Goal: Task Accomplishment & Management: Complete application form

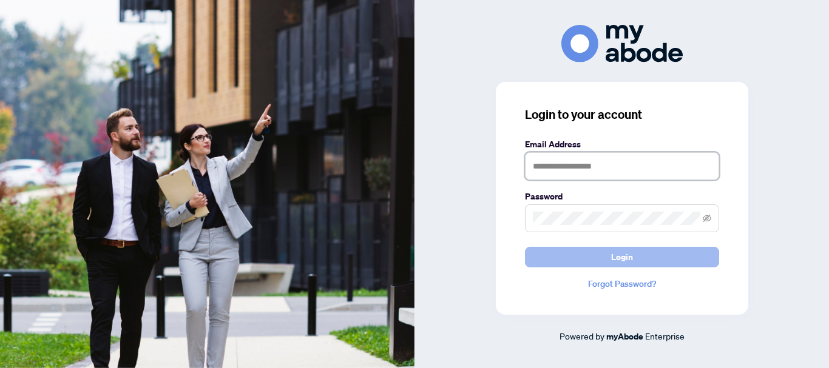
type input "**********"
click at [626, 265] on span "Login" at bounding box center [622, 257] width 22 height 19
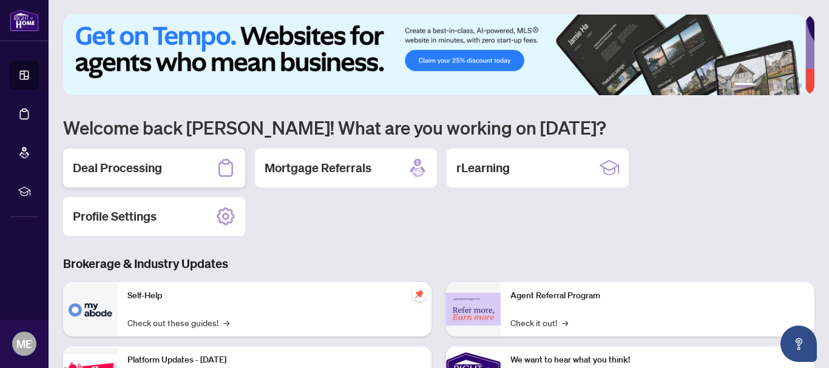
click at [139, 163] on h2 "Deal Processing" at bounding box center [117, 168] width 89 height 17
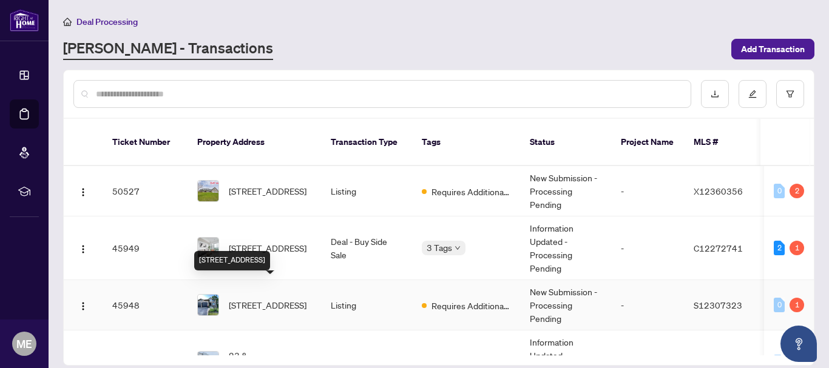
click at [300, 299] on span "[STREET_ADDRESS]" at bounding box center [268, 305] width 78 height 13
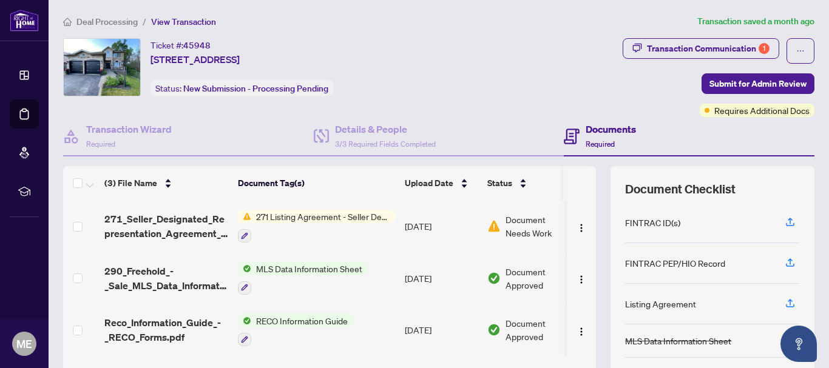
click at [532, 234] on span "Document Needs Work" at bounding box center [537, 226] width 63 height 27
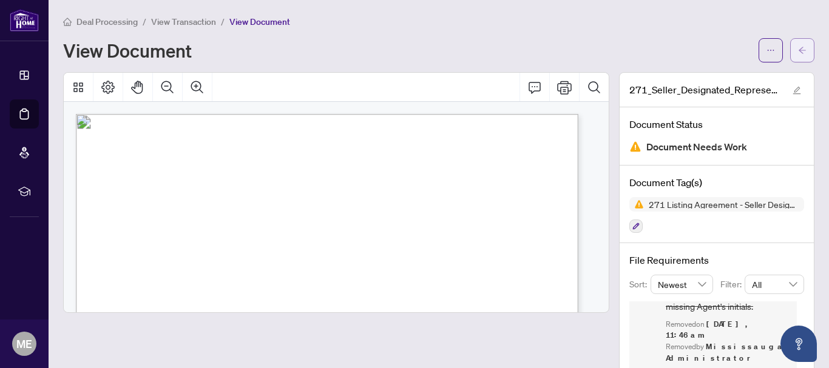
click at [798, 53] on icon "arrow-left" at bounding box center [802, 50] width 8 height 8
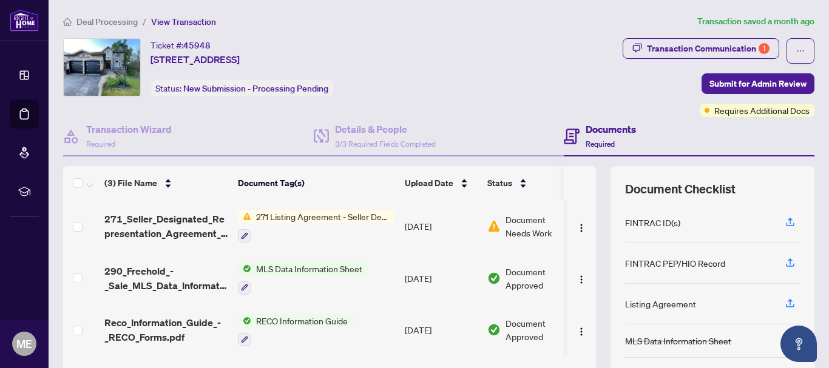
scroll to position [140, 0]
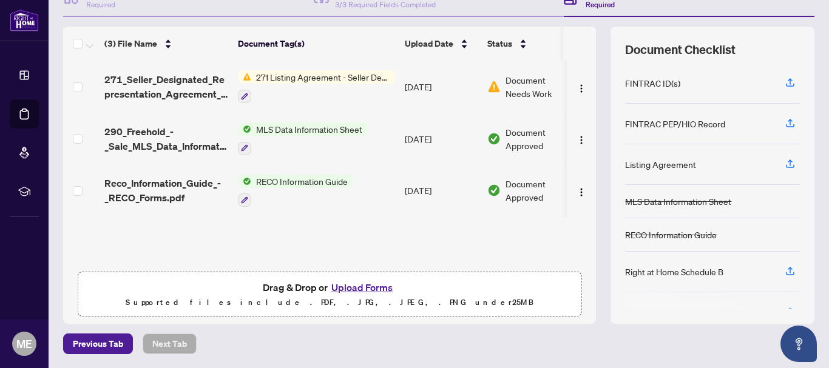
click at [344, 289] on button "Upload Forms" at bounding box center [362, 288] width 69 height 16
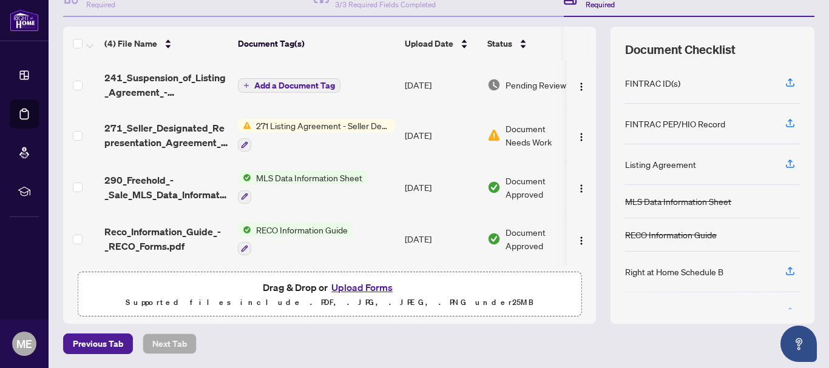
click at [267, 82] on span "Add a Document Tag" at bounding box center [294, 85] width 81 height 8
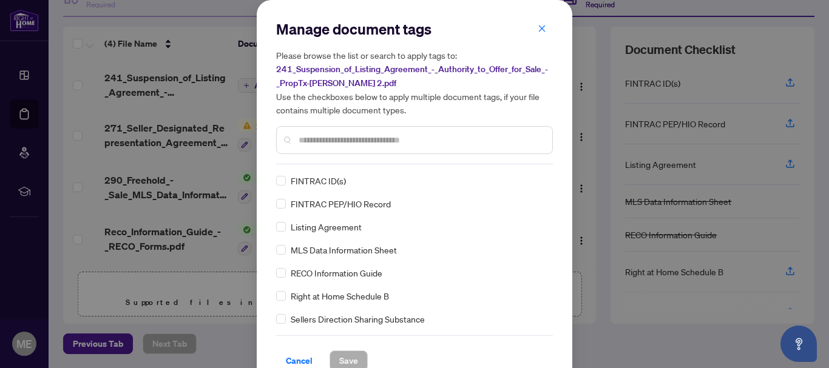
click at [363, 138] on input "text" at bounding box center [421, 140] width 244 height 13
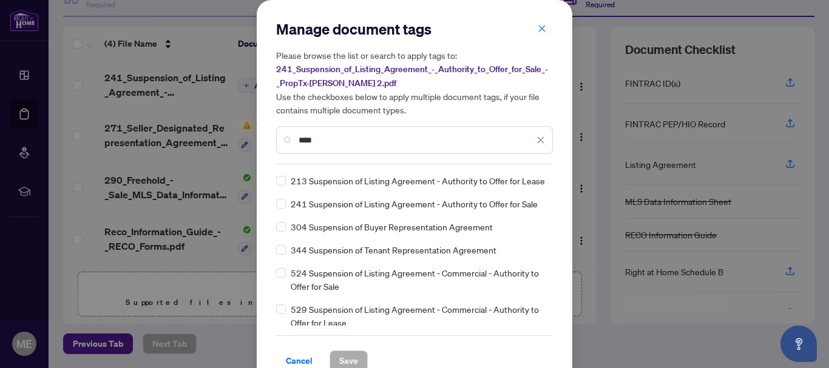
type input "****"
click at [280, 211] on label at bounding box center [281, 203] width 10 height 13
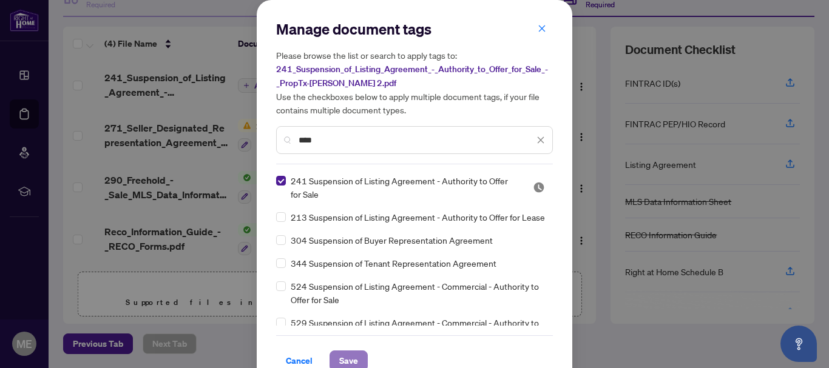
click at [339, 361] on span "Save" at bounding box center [348, 360] width 19 height 19
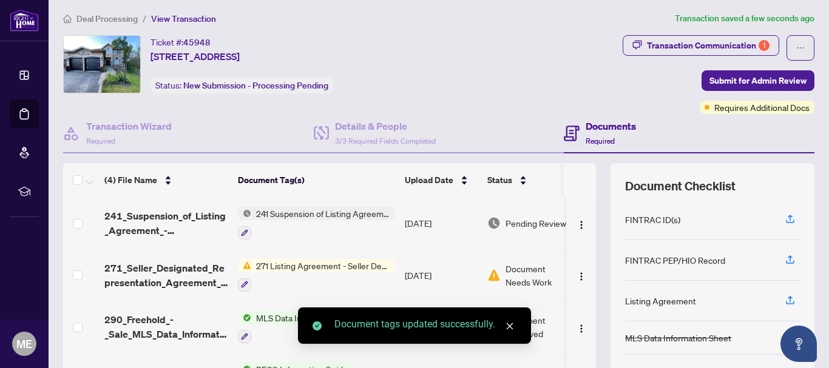
scroll to position [0, 0]
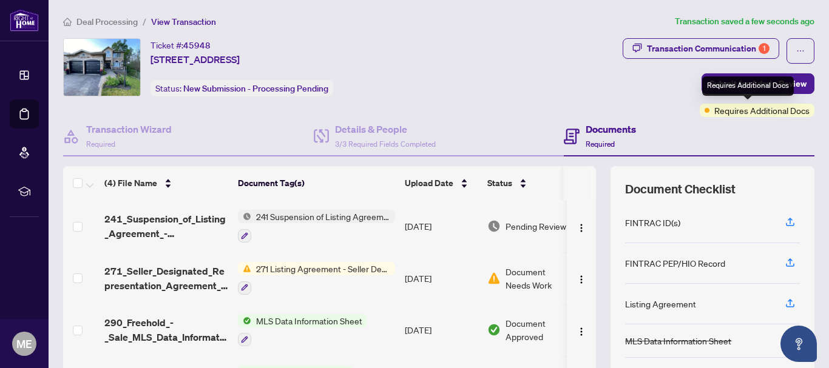
click at [702, 88] on div "Requires Additional Docs" at bounding box center [748, 85] width 92 height 19
click at [798, 86] on button "Submit for Admin Review" at bounding box center [758, 83] width 113 height 21
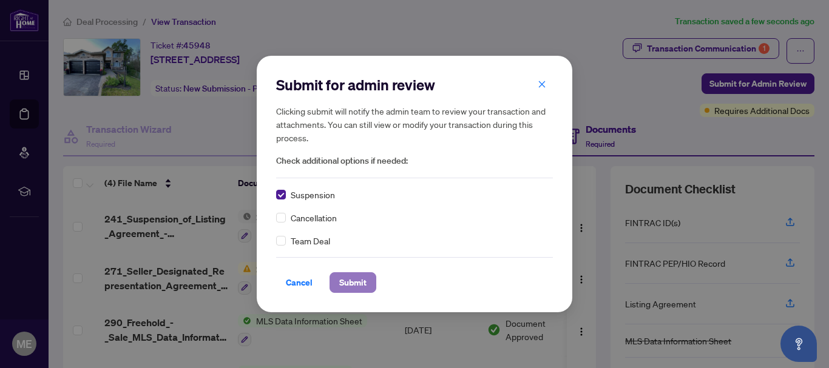
click at [359, 287] on span "Submit" at bounding box center [352, 282] width 27 height 19
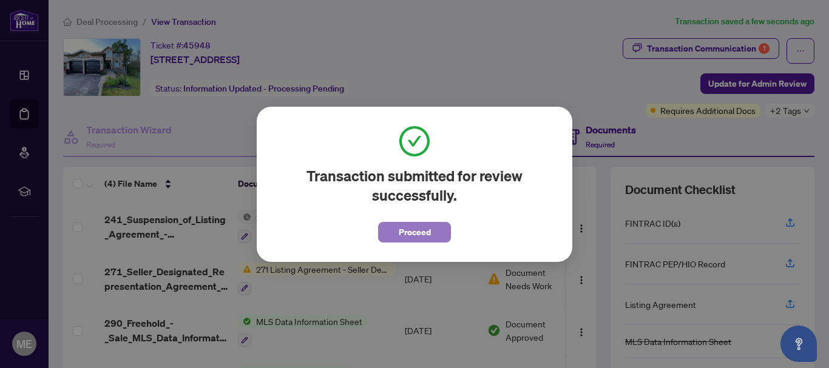
click at [405, 230] on span "Proceed" at bounding box center [415, 232] width 32 height 19
